Goal: Information Seeking & Learning: Learn about a topic

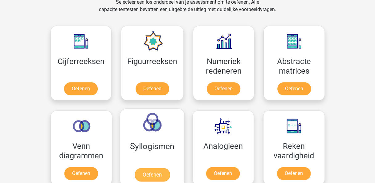
scroll to position [278, 0]
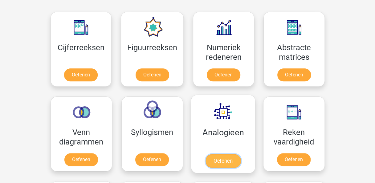
click at [216, 154] on link "Oefenen" at bounding box center [222, 161] width 35 height 14
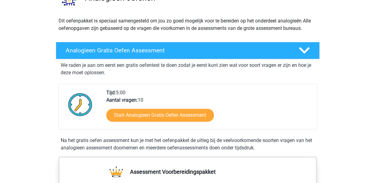
scroll to position [62, 0]
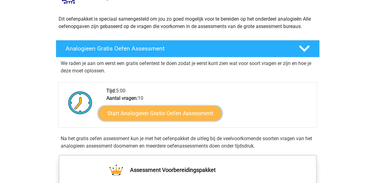
click at [153, 113] on link "Start Analogieen Gratis Oefen Assessment" at bounding box center [160, 113] width 124 height 15
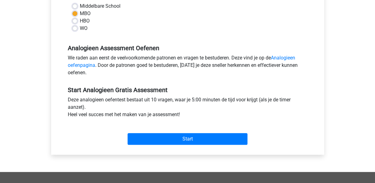
scroll to position [185, 0]
